Goal: Task Accomplishment & Management: Use online tool/utility

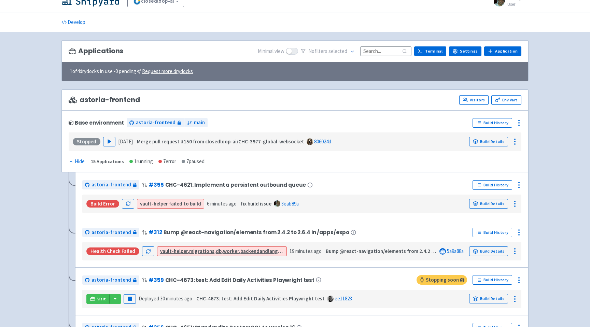
scroll to position [11, 0]
click at [128, 204] on icon "button" at bounding box center [128, 203] width 5 height 5
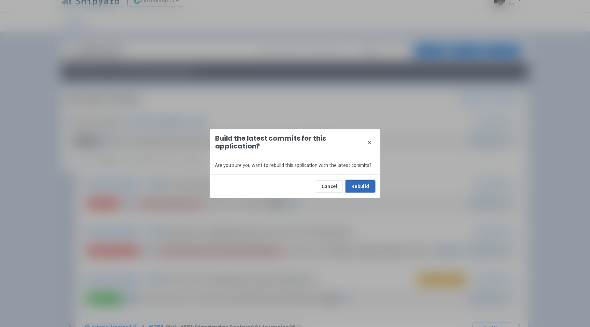
click at [359, 188] on button "Rebuild" at bounding box center [359, 186] width 29 height 12
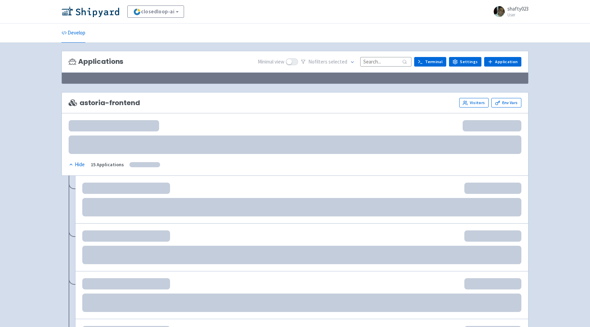
scroll to position [11, 0]
